Goal: Find specific page/section: Find specific page/section

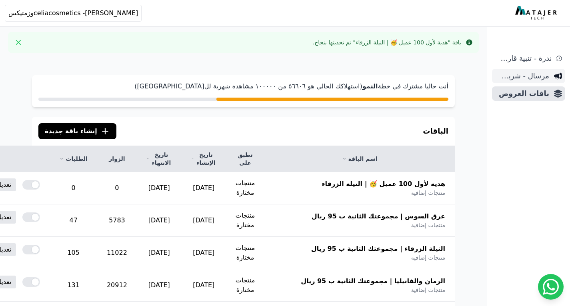
click at [523, 74] on span "مرسال - شريط دعاية" at bounding box center [523, 75] width 54 height 11
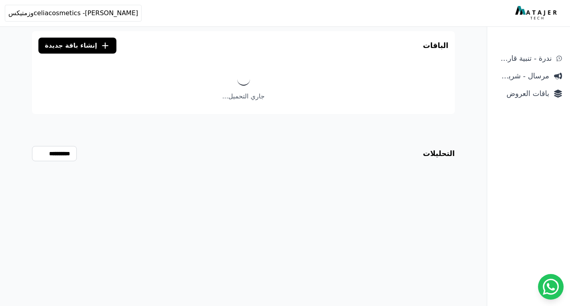
scroll to position [38, 0]
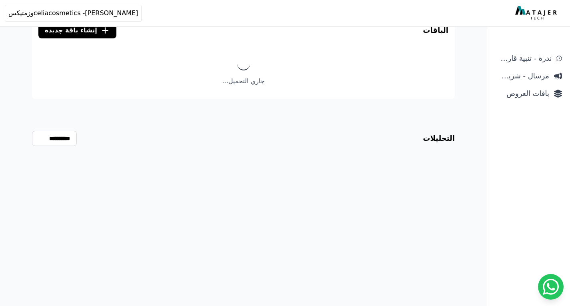
click at [235, 91] on div "جاري التحميل..." at bounding box center [243, 72] width 423 height 54
